Goal: Information Seeking & Learning: Find specific fact

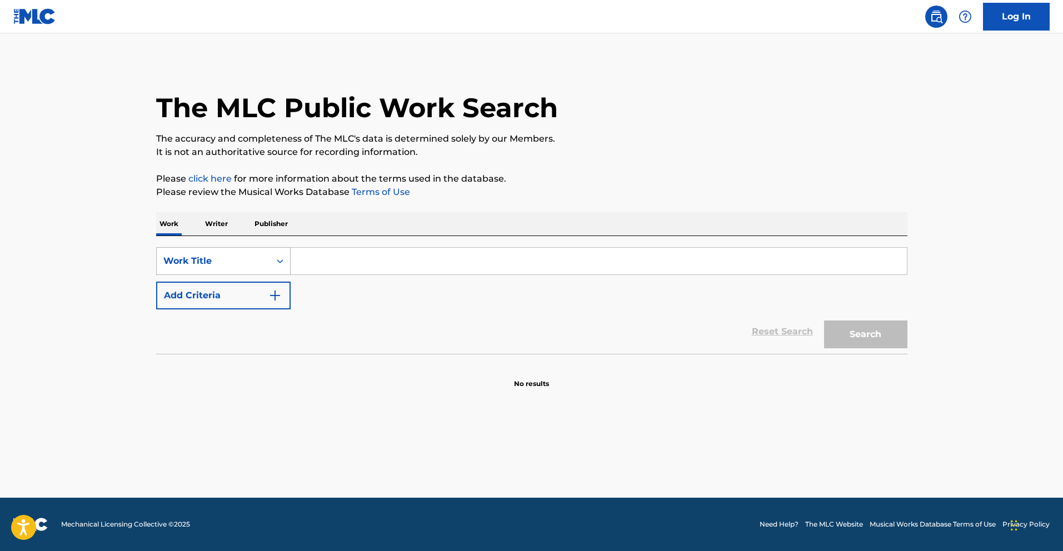
click at [247, 272] on div "Work Title" at bounding box center [223, 261] width 134 height 28
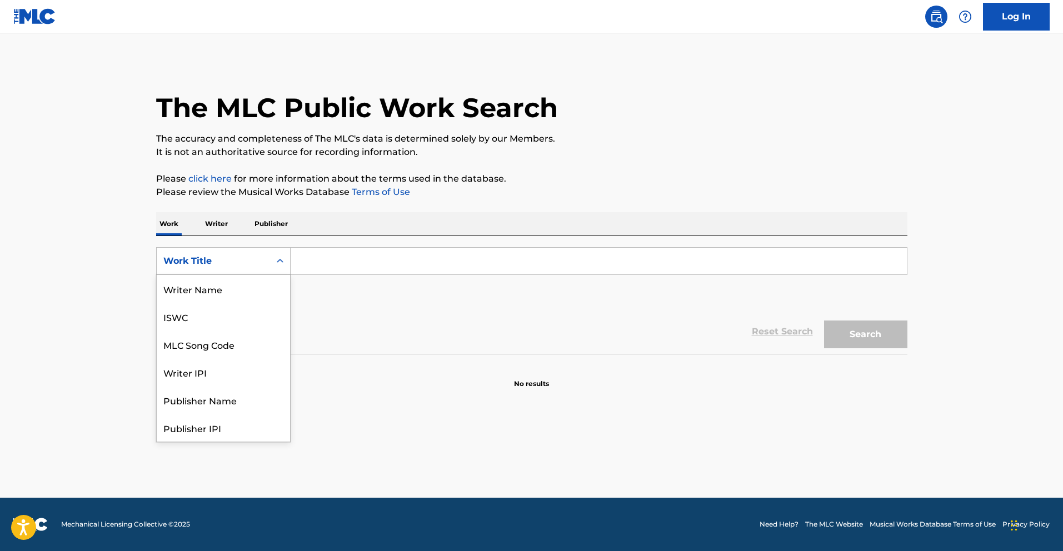
scroll to position [56, 0]
click at [243, 285] on div "MLC Song Code" at bounding box center [223, 289] width 133 height 28
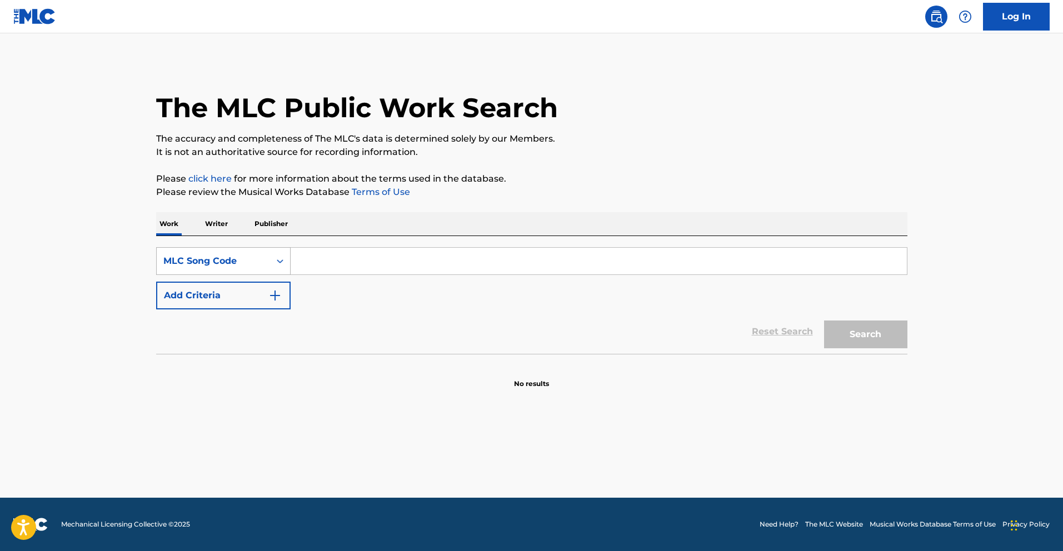
click at [263, 263] on div "MLC Song Code" at bounding box center [213, 261] width 113 height 21
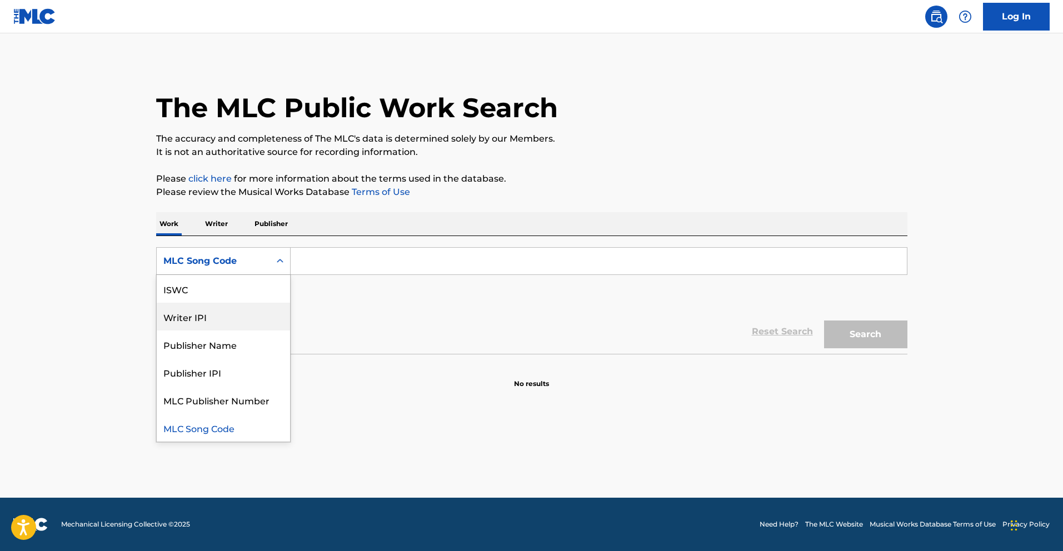
click at [248, 308] on div "Writer IPI" at bounding box center [223, 317] width 133 height 28
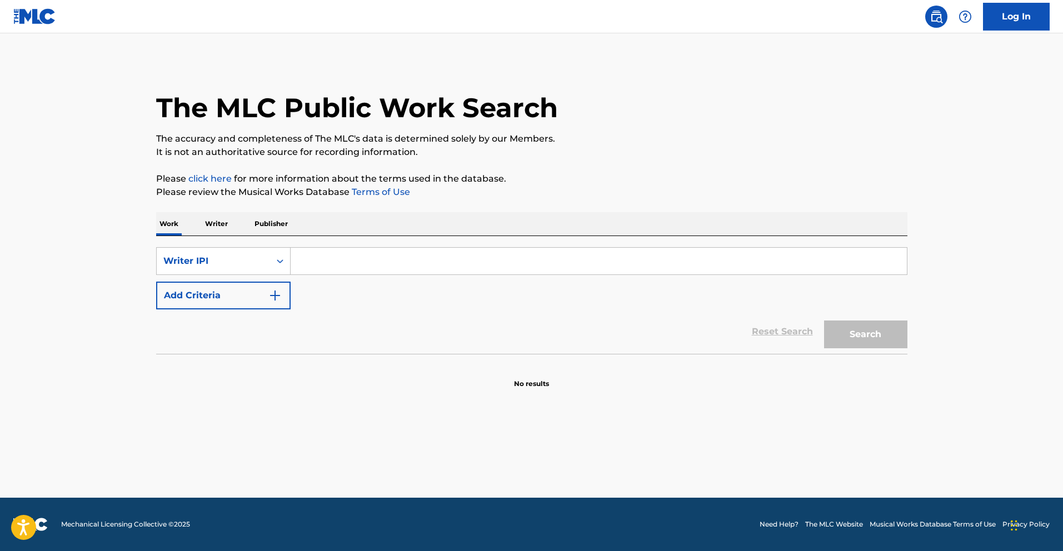
click at [313, 259] on input "Search Form" at bounding box center [599, 261] width 616 height 27
click at [223, 261] on div "Writer IPI" at bounding box center [213, 260] width 100 height 13
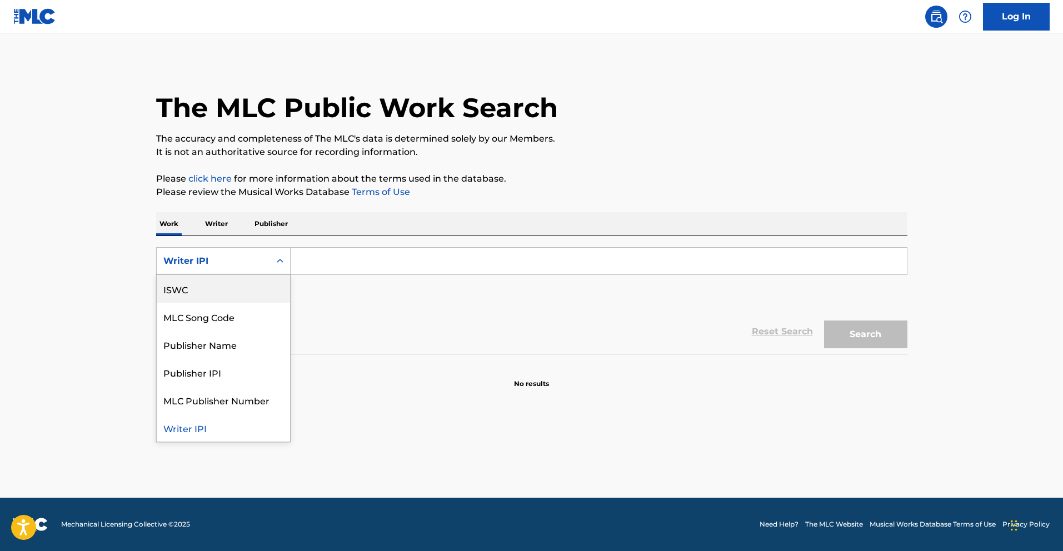
scroll to position [0, 0]
click at [207, 289] on div "Work Title" at bounding box center [223, 289] width 133 height 28
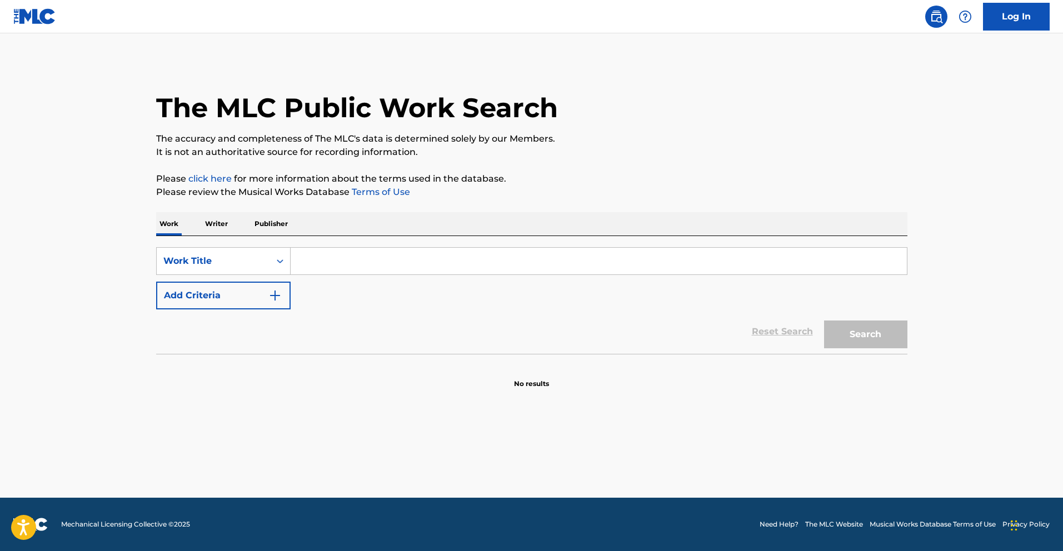
click at [326, 253] on input "Search Form" at bounding box center [599, 261] width 616 height 27
type input "133"
click at [824, 321] on button "Search" at bounding box center [865, 335] width 83 height 28
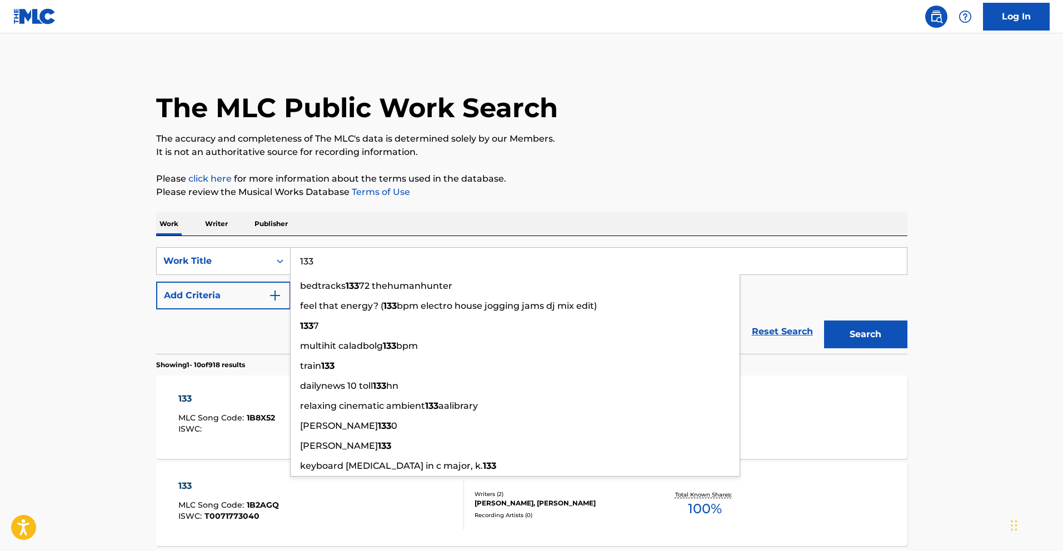
click at [557, 219] on div "Work Writer Publisher" at bounding box center [531, 223] width 751 height 23
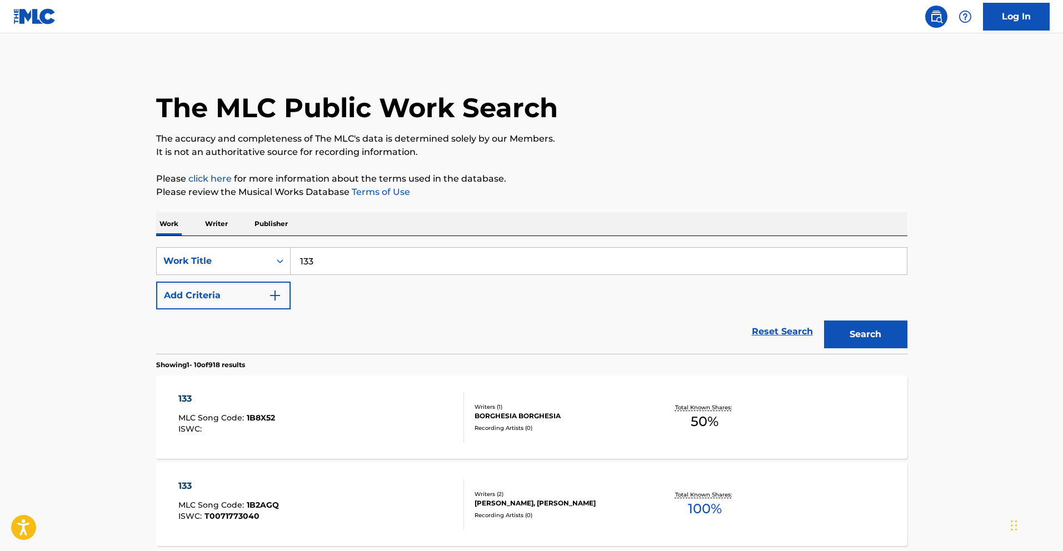
click at [236, 307] on button "Add Criteria" at bounding box center [223, 296] width 134 height 28
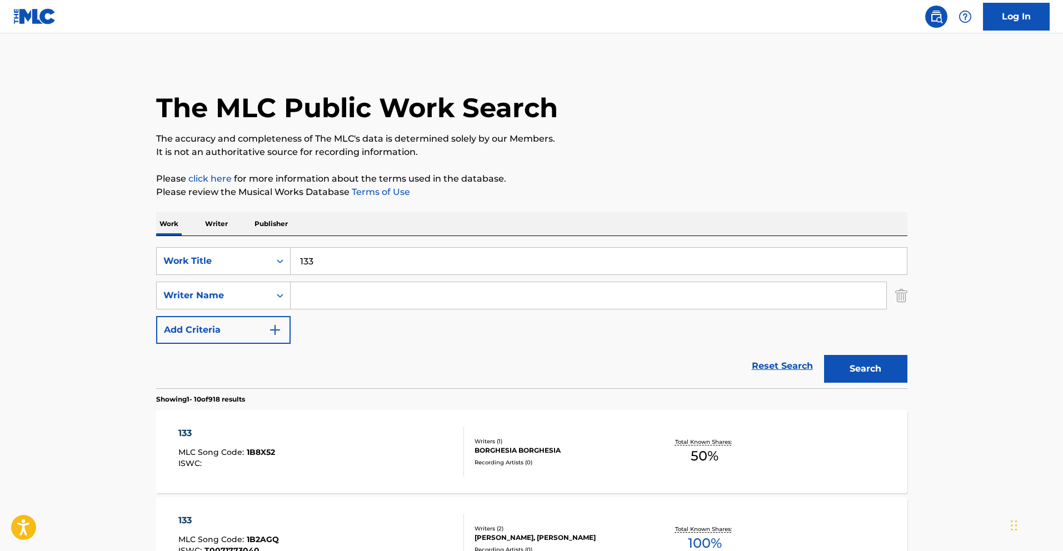
click at [335, 294] on input "Search Form" at bounding box center [589, 295] width 596 height 27
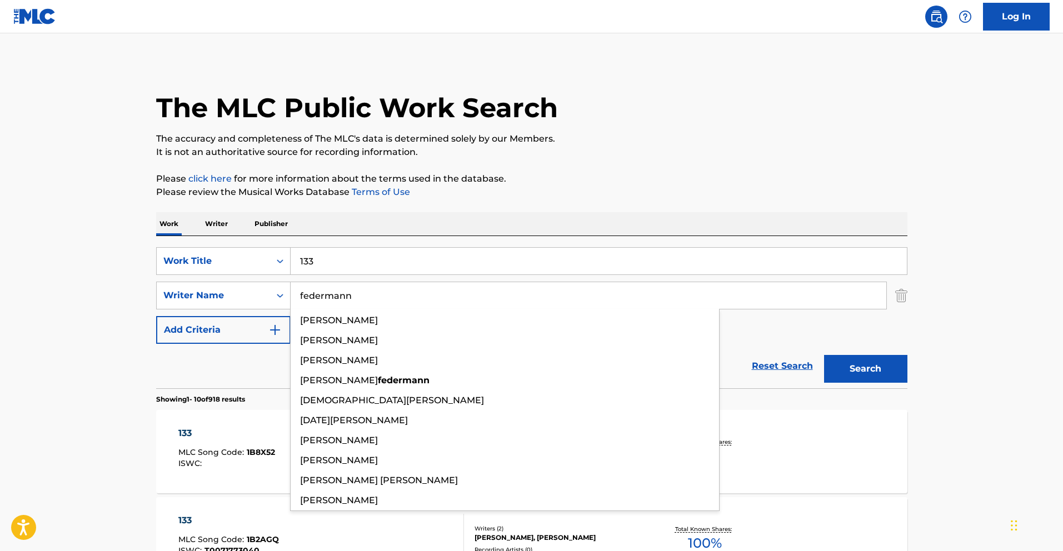
type input "federmann"
click at [824, 355] on button "Search" at bounding box center [865, 369] width 83 height 28
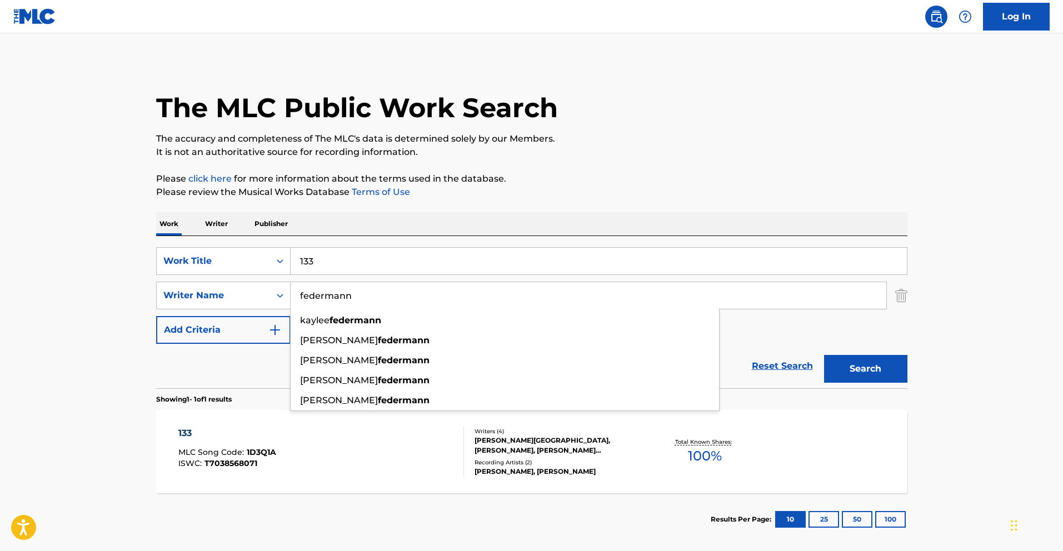
click at [68, 462] on main "The MLC Public Work Search The accuracy and completeness of The MLC's data is d…" at bounding box center [531, 292] width 1063 height 518
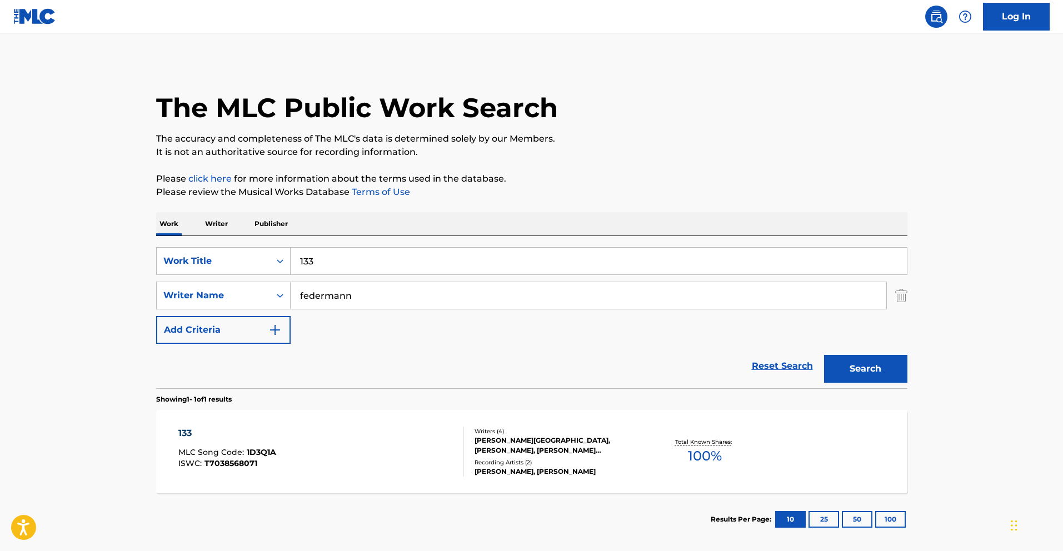
click at [589, 436] on div "[PERSON_NAME][GEOGRAPHIC_DATA], [PERSON_NAME], [PERSON_NAME] [PERSON_NAME]" at bounding box center [558, 446] width 168 height 20
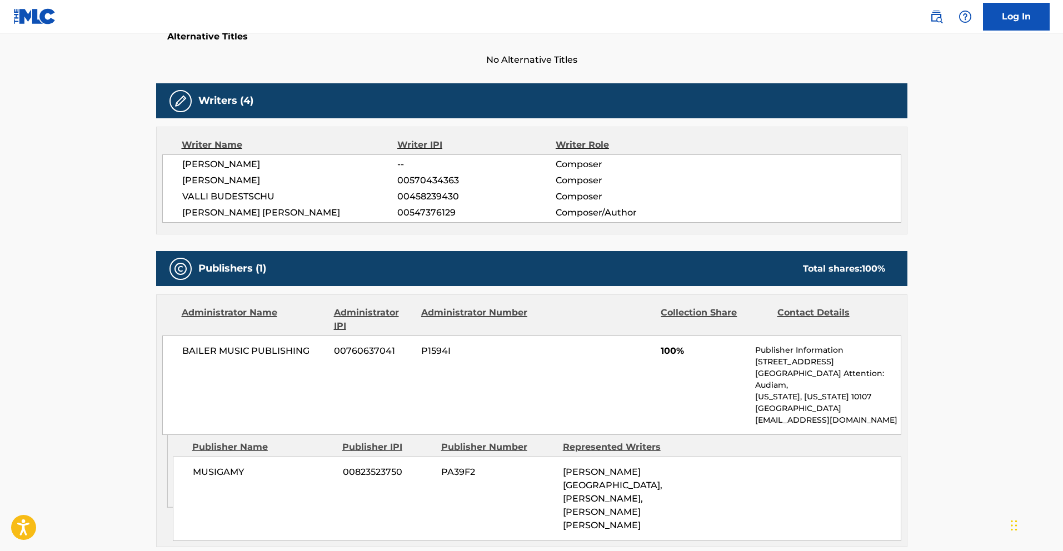
scroll to position [514, 0]
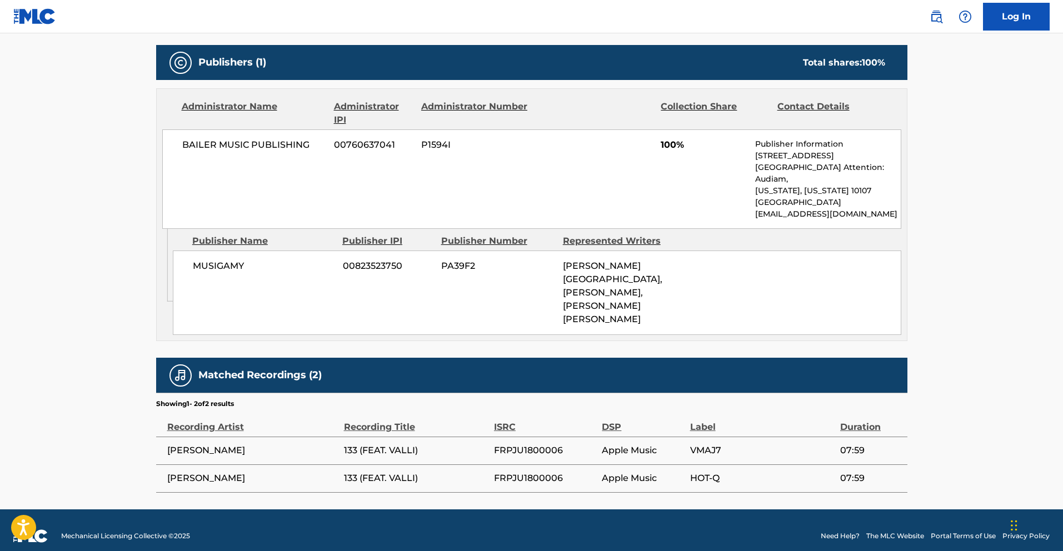
click at [250, 444] on span "[PERSON_NAME]" at bounding box center [252, 450] width 171 height 13
copy div "[PERSON_NAME]"
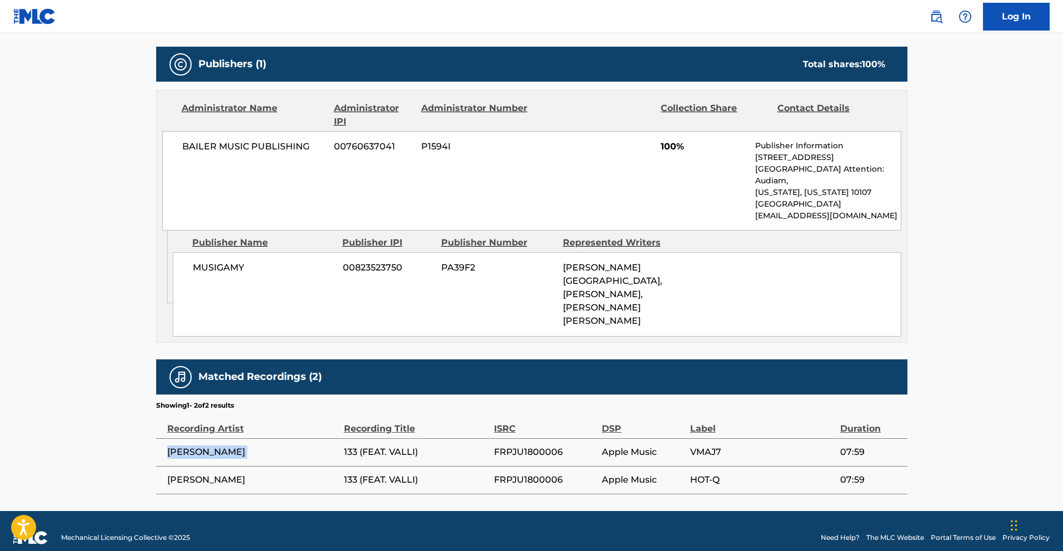
scroll to position [37, 0]
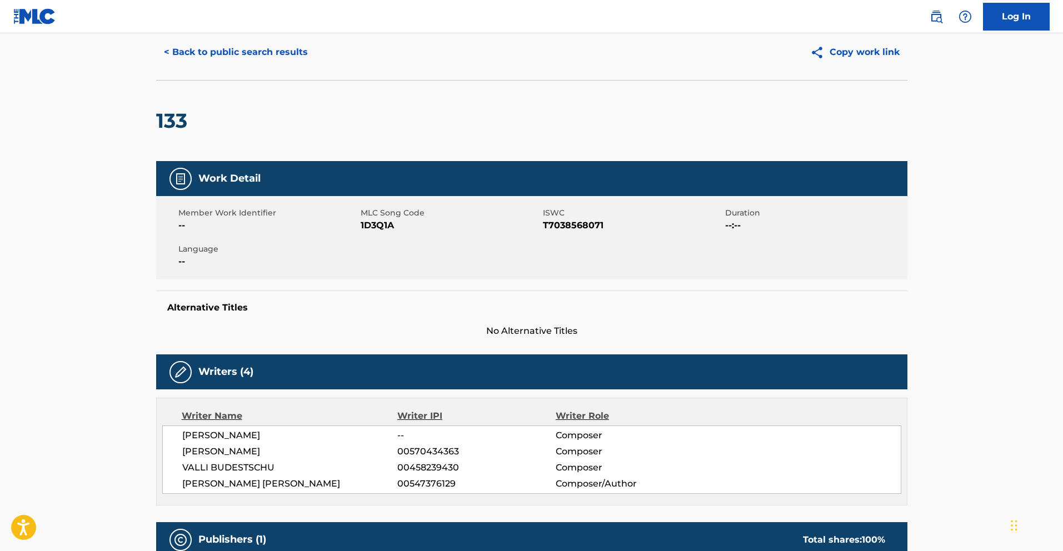
click at [181, 49] on button "< Back to public search results" at bounding box center [235, 52] width 159 height 28
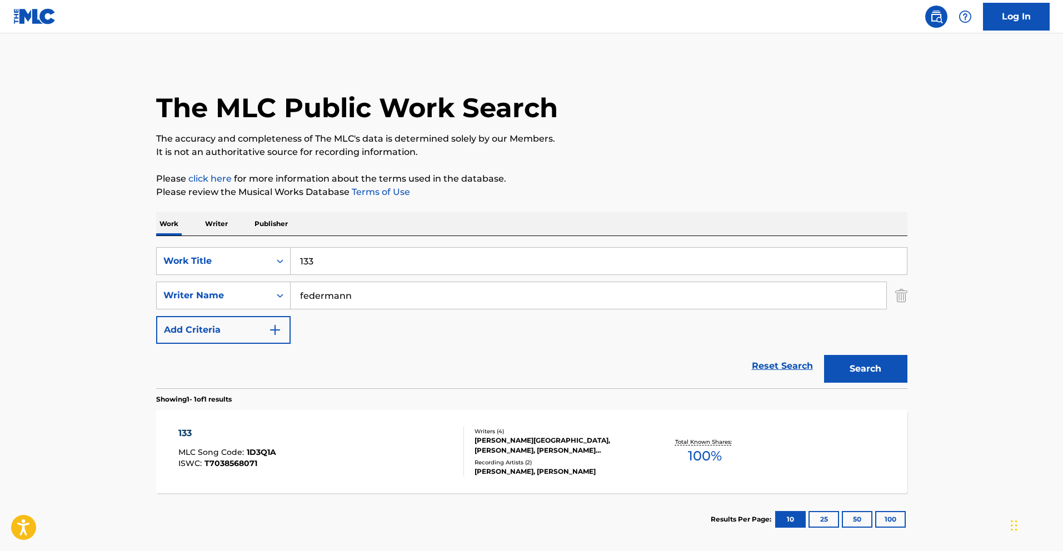
click at [367, 259] on input "133" at bounding box center [599, 261] width 616 height 27
paste input "A BLINKING NEON"
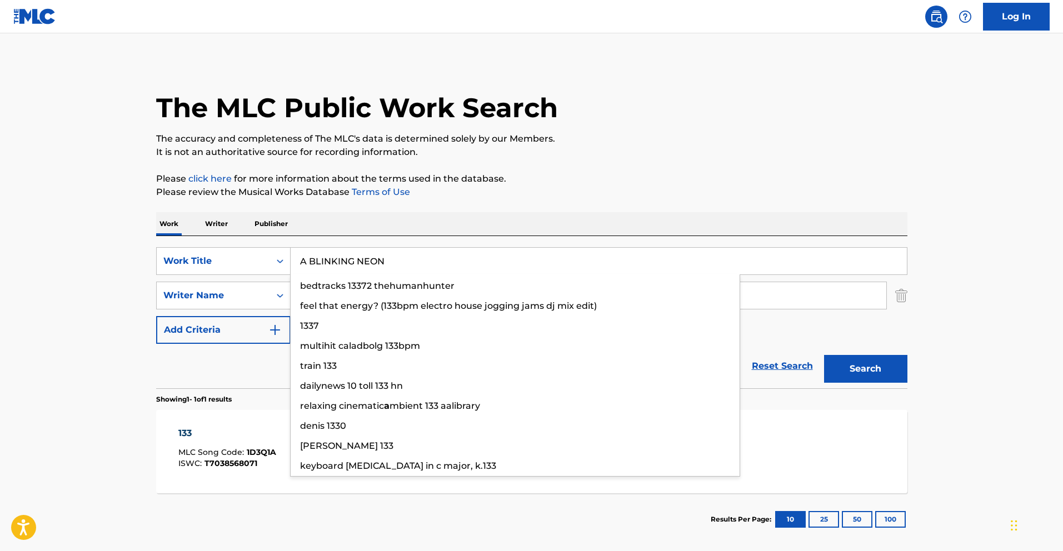
type input "A BLINKING NEON"
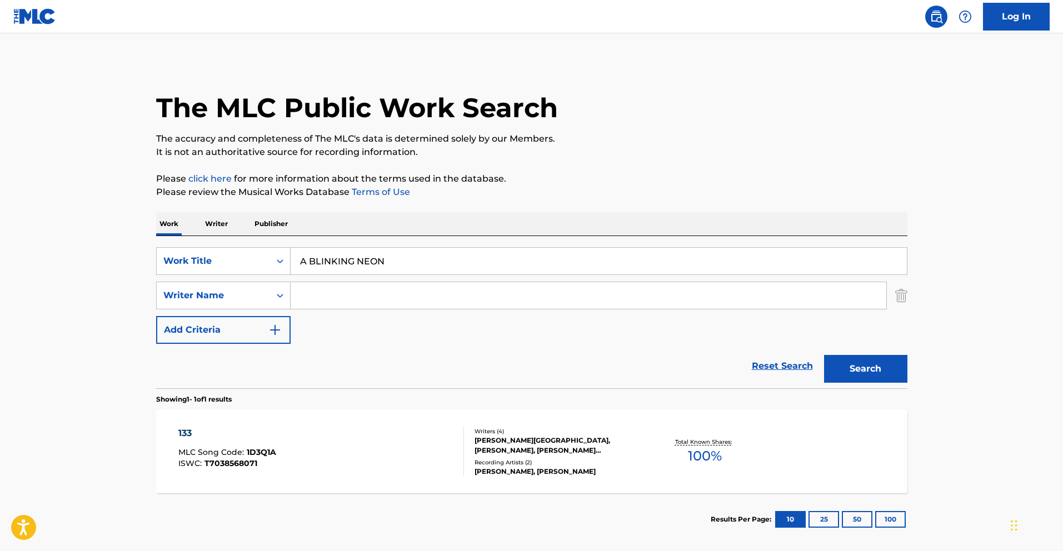
click at [824, 355] on button "Search" at bounding box center [865, 369] width 83 height 28
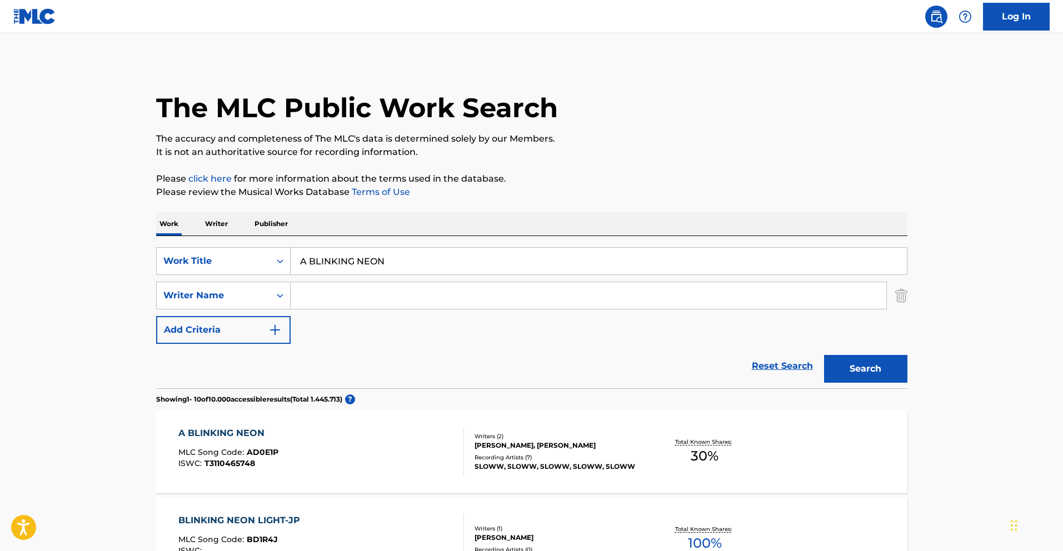
click at [444, 441] on div "A BLINKING NEON MLC Song Code : AD0E1P ISWC : T3110465748" at bounding box center [321, 452] width 286 height 50
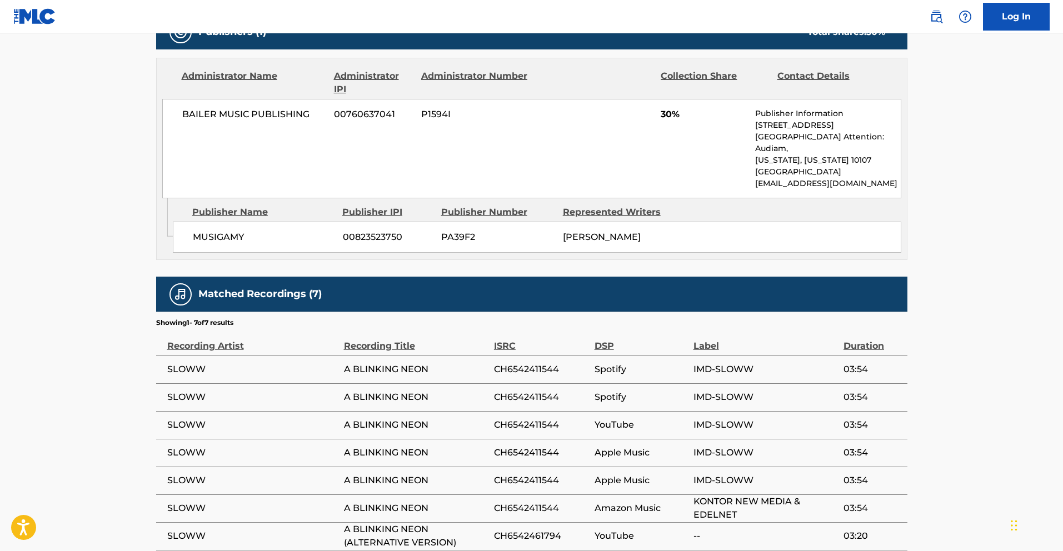
scroll to position [570, 0]
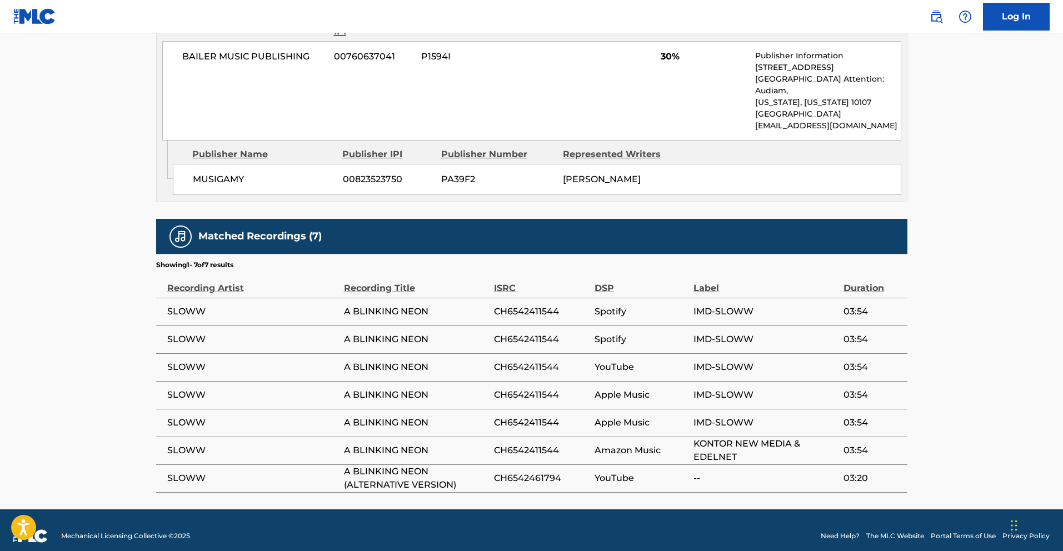
click at [514, 464] on td "CH6542461794" at bounding box center [544, 478] width 101 height 28
click at [514, 472] on span "CH6542461794" at bounding box center [541, 478] width 95 height 13
copy span "CH6542461794"
drag, startPoint x: 457, startPoint y: 473, endPoint x: 345, endPoint y: 473, distance: 111.7
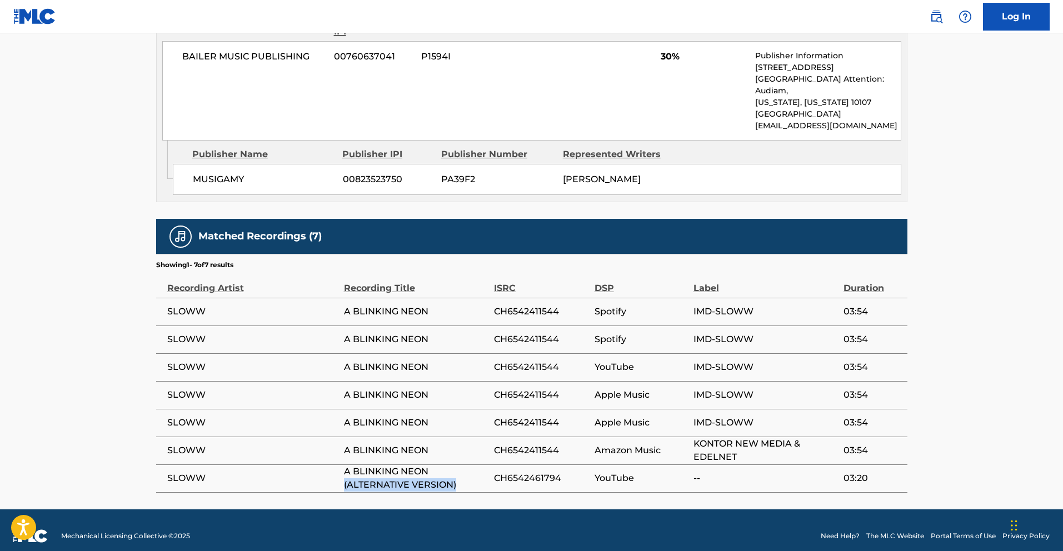
click at [345, 473] on span "A BLINKING NEON (ALTERNATIVE VERSION)" at bounding box center [416, 478] width 144 height 27
copy span "(ALTERNATIVE VERSION)"
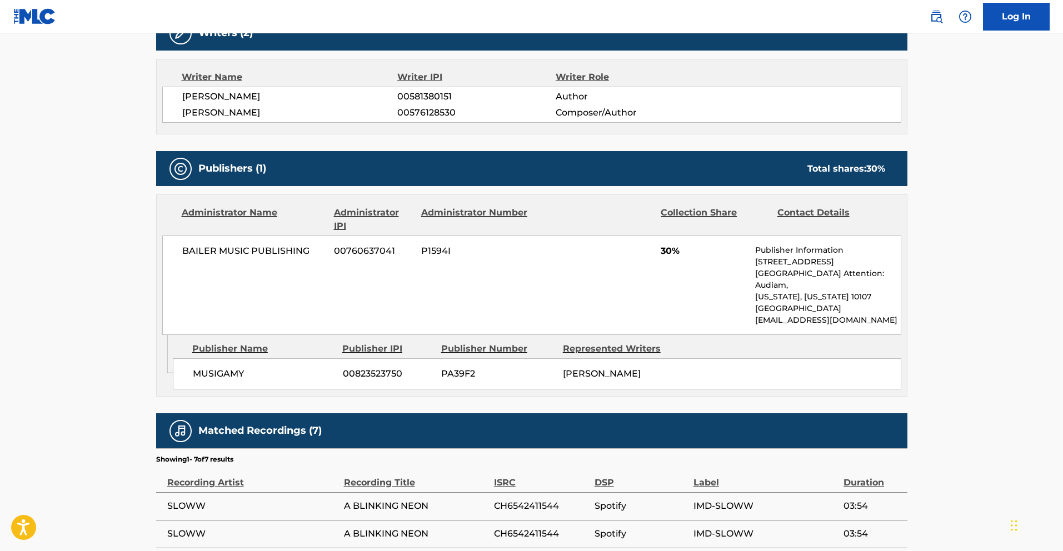
scroll to position [0, 0]
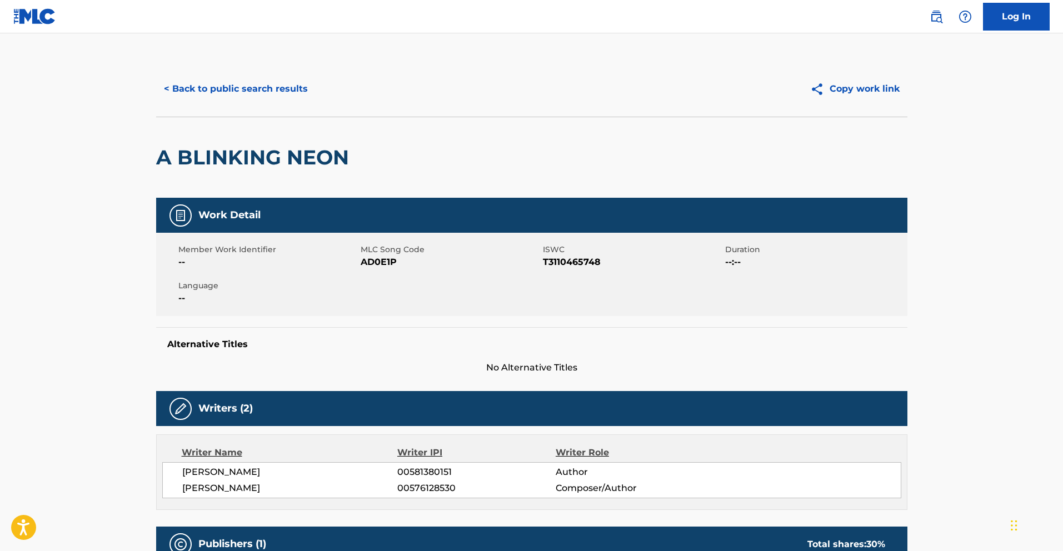
click at [190, 82] on button "< Back to public search results" at bounding box center [235, 89] width 159 height 28
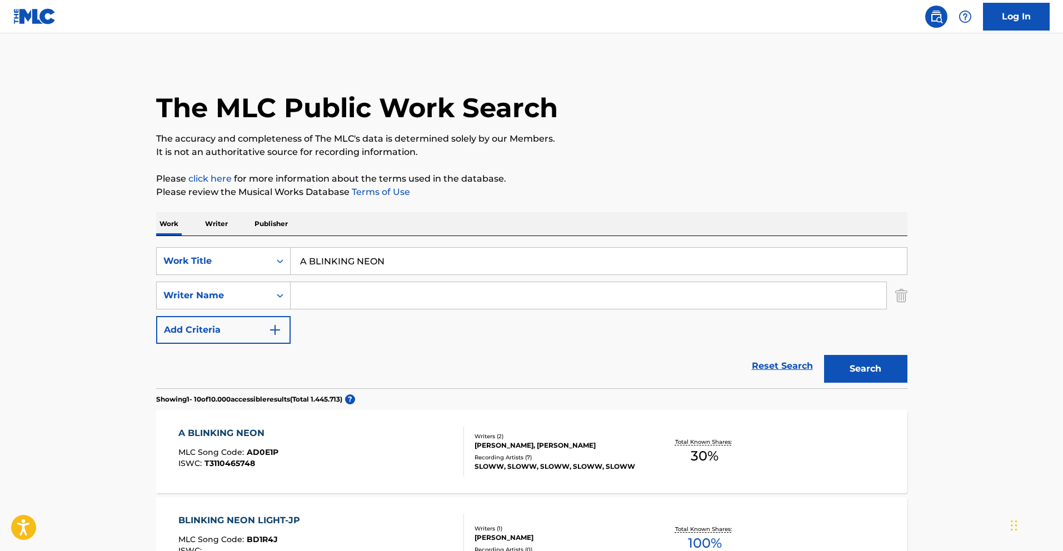
click at [397, 267] on input "A BLINKING NEON" at bounding box center [599, 261] width 616 height 27
paste input "OY THAT I KNOW"
type input "A BOY THAT I KNOW"
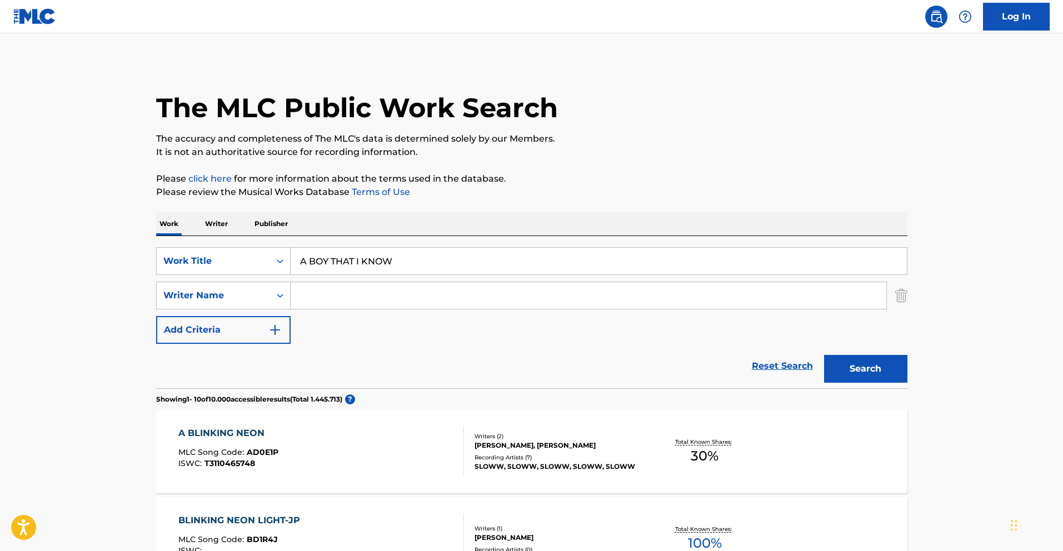
click at [546, 198] on p "Please review the Musical Works Database Terms of Use" at bounding box center [531, 192] width 751 height 13
click at [864, 363] on button "Search" at bounding box center [865, 369] width 83 height 28
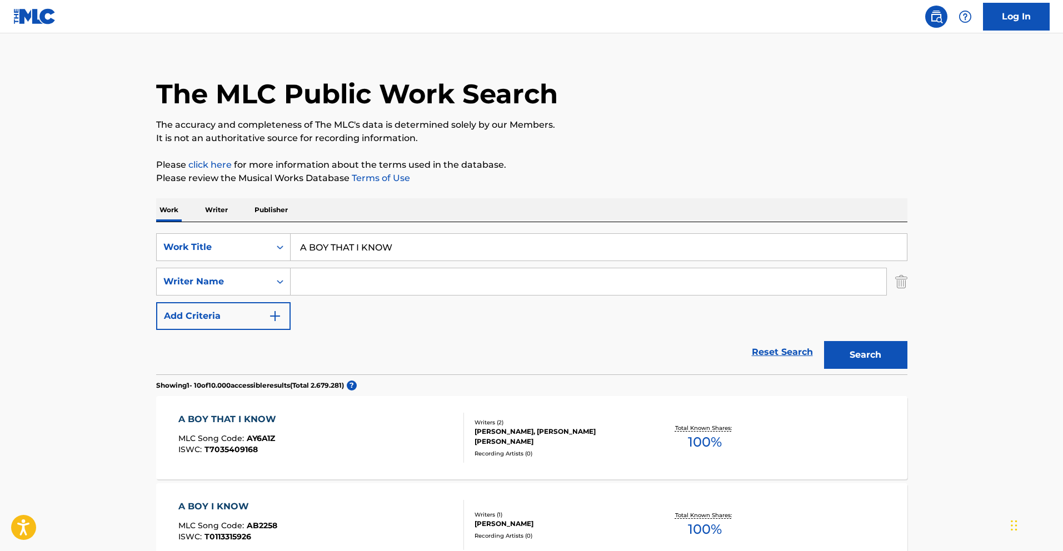
click at [427, 439] on div "A BOY THAT I KNOW MLC Song Code : AY6A1Z ISWC : T7035409168" at bounding box center [321, 438] width 286 height 50
